Goal: Transaction & Acquisition: Purchase product/service

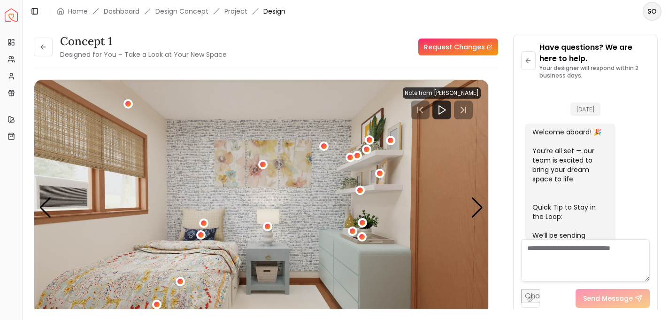
scroll to position [1315, 0]
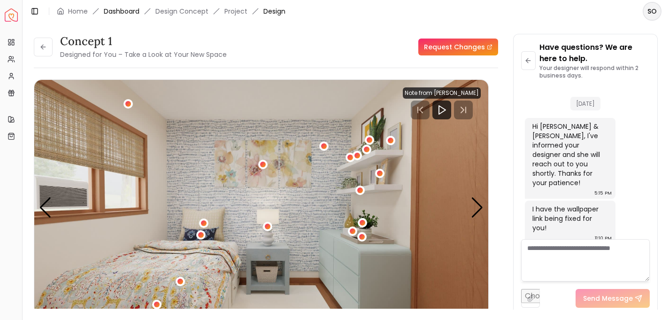
click at [121, 11] on link "Dashboard" at bounding box center [122, 11] width 36 height 9
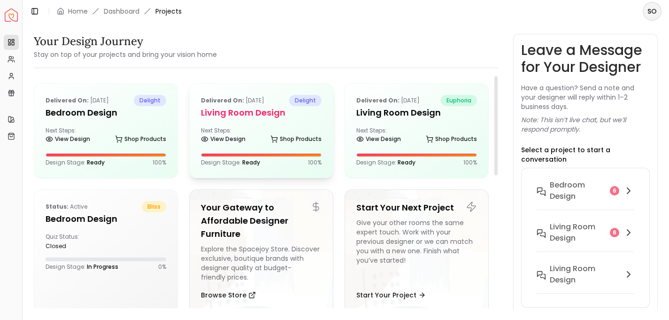
click at [233, 115] on h5 "Living Room design" at bounding box center [261, 112] width 121 height 13
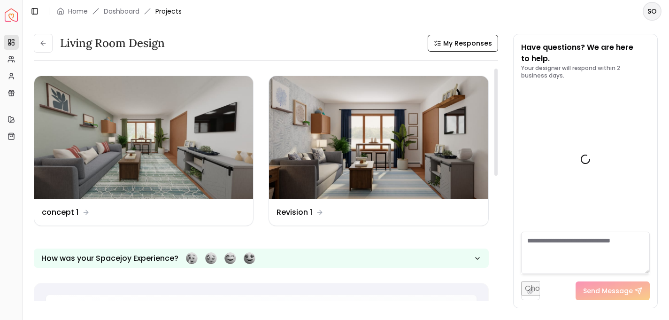
scroll to position [1234, 0]
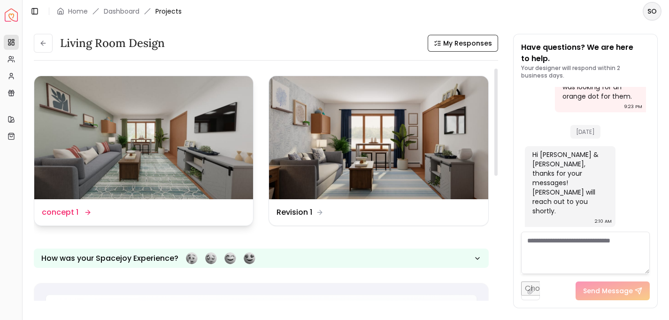
click at [159, 148] on img at bounding box center [143, 137] width 219 height 123
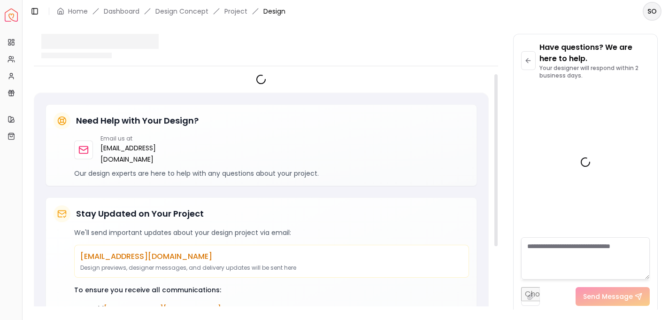
scroll to position [1226, 0]
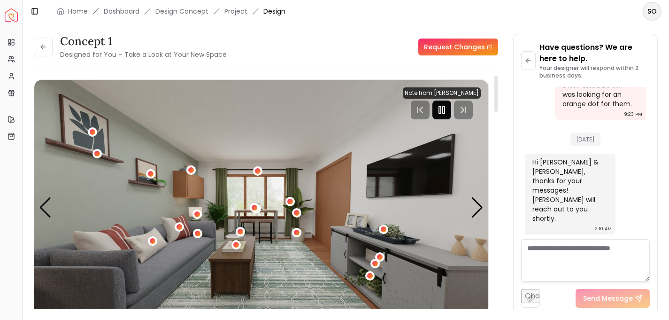
click at [444, 111] on rect "Pause" at bounding box center [444, 110] width 2 height 8
click at [475, 210] on div "Next slide" at bounding box center [477, 207] width 13 height 21
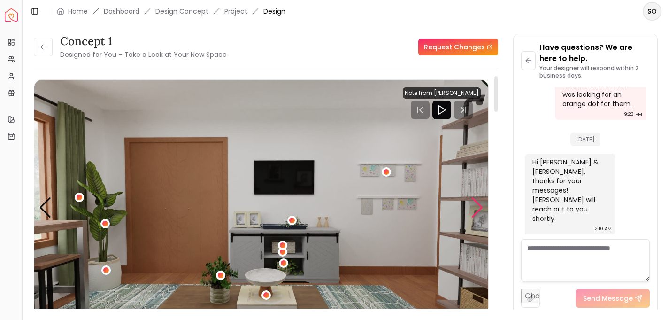
click at [475, 210] on div "Next slide" at bounding box center [477, 207] width 13 height 21
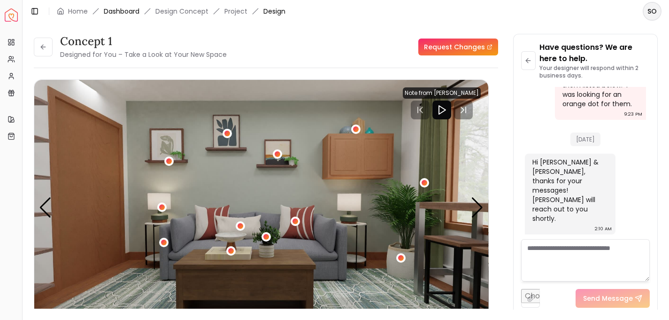
click at [122, 9] on link "Dashboard" at bounding box center [122, 11] width 36 height 9
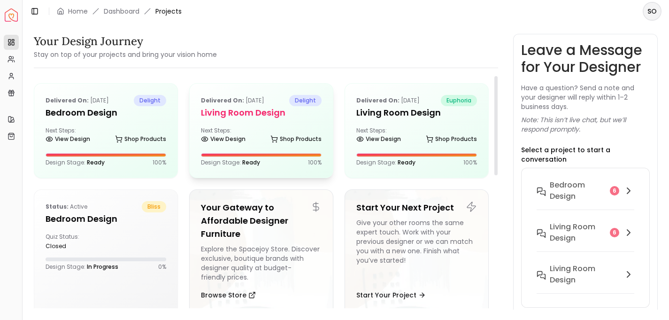
click at [241, 106] on h5 "Living Room design" at bounding box center [261, 112] width 121 height 13
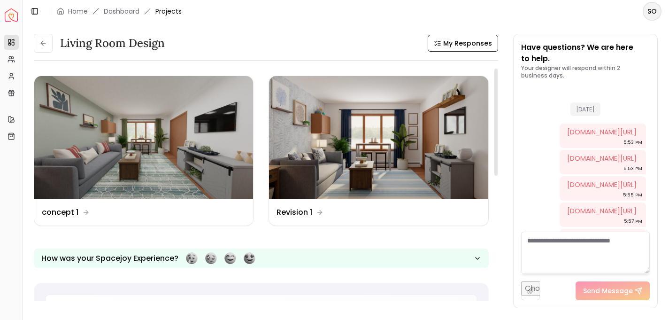
scroll to position [1234, 0]
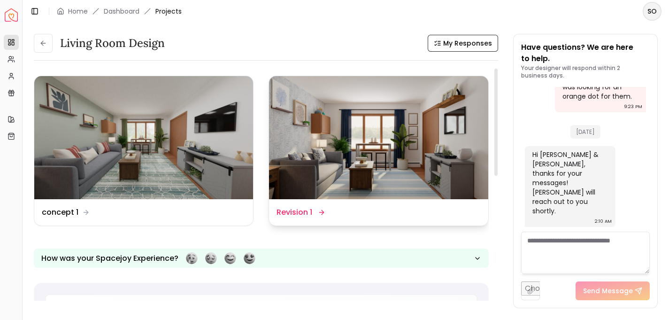
click at [368, 130] on img at bounding box center [378, 137] width 219 height 123
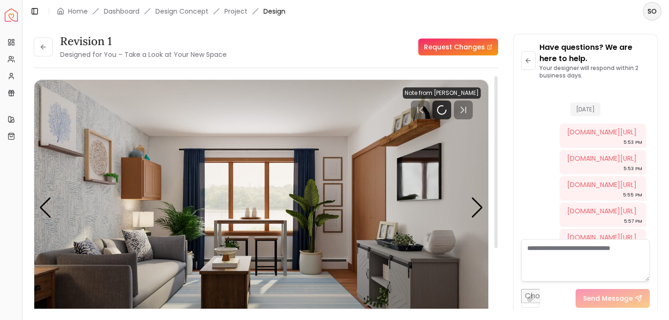
scroll to position [1226, 0]
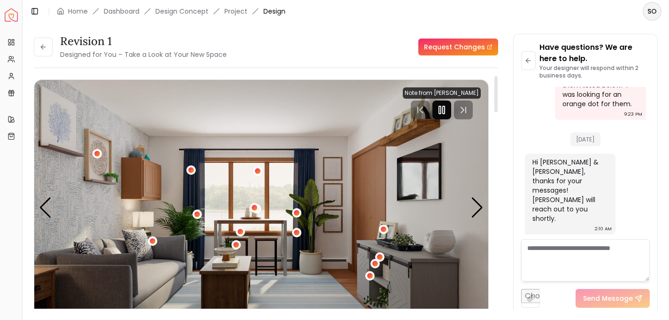
click at [444, 116] on div at bounding box center [441, 109] width 19 height 19
click at [475, 204] on div "Next slide" at bounding box center [477, 207] width 13 height 21
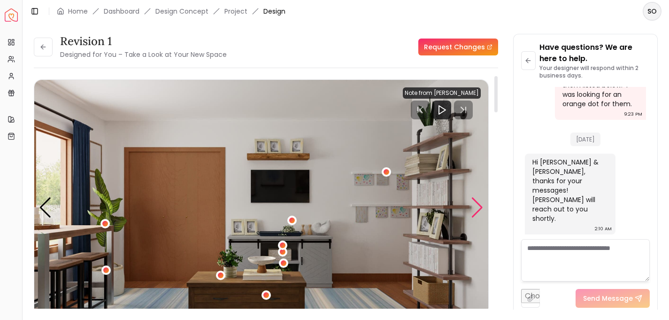
click at [475, 204] on div "Next slide" at bounding box center [477, 207] width 13 height 21
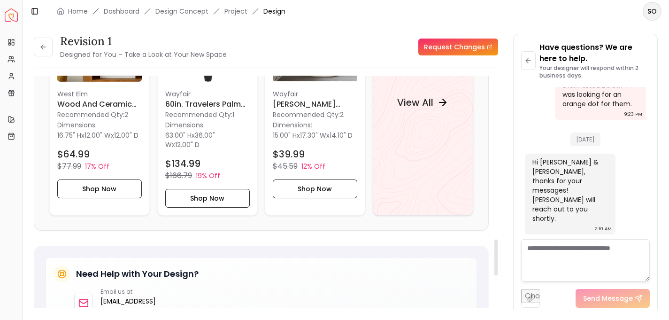
scroll to position [1068, 0]
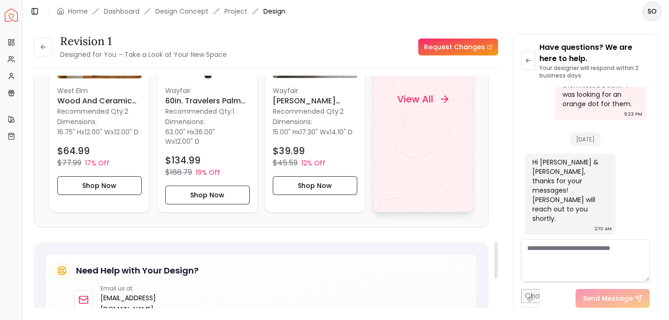
click at [419, 101] on h4 "View All" at bounding box center [415, 98] width 36 height 13
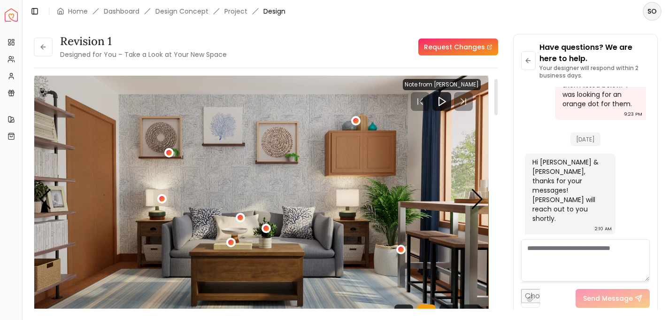
scroll to position [7, 0]
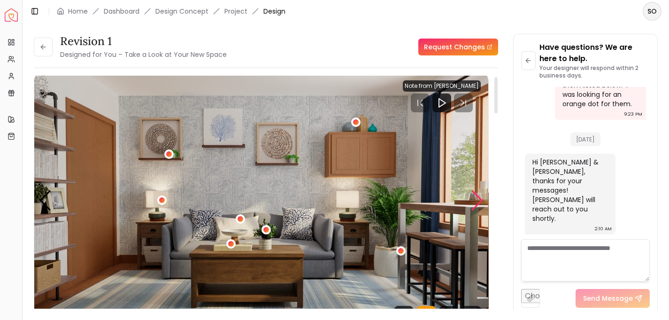
click at [477, 199] on div "Next slide" at bounding box center [477, 200] width 13 height 21
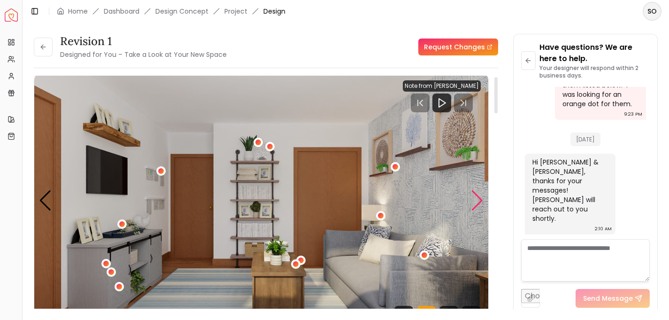
click at [477, 199] on div "Next slide" at bounding box center [477, 200] width 13 height 21
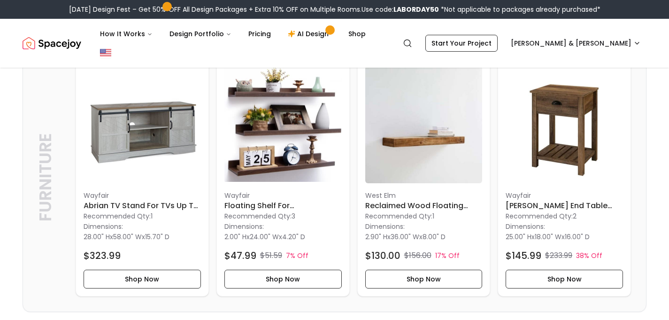
scroll to position [252, 0]
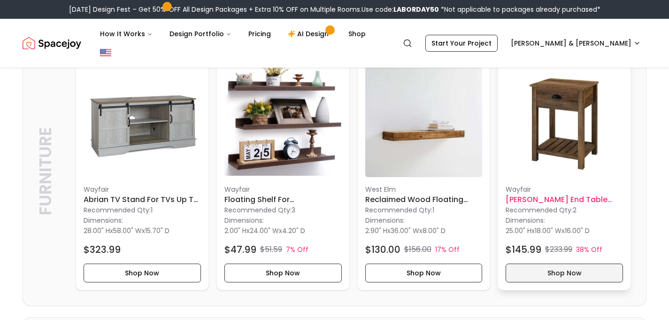
click at [535, 263] on button "Shop Now" at bounding box center [564, 272] width 117 height 19
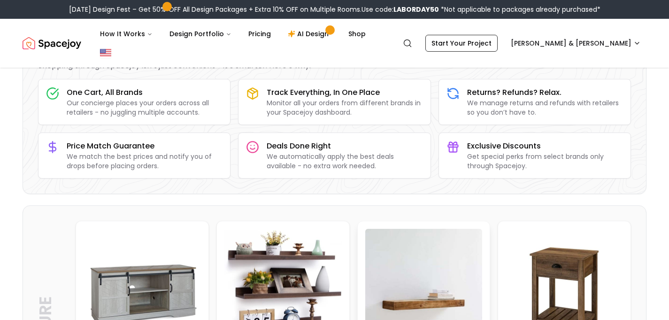
scroll to position [0, 0]
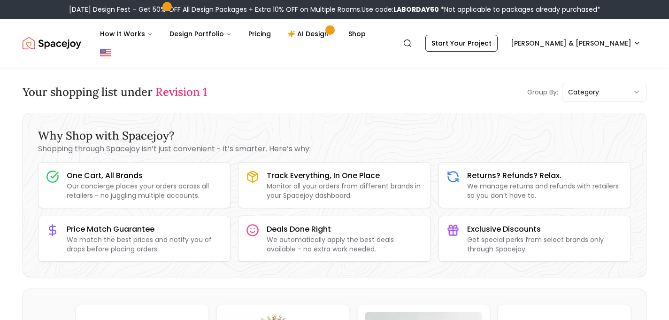
click at [375, 83] on div "Your shopping list under Revision 1 Group By: category" at bounding box center [335, 92] width 624 height 19
